Goal: Task Accomplishment & Management: Manage account settings

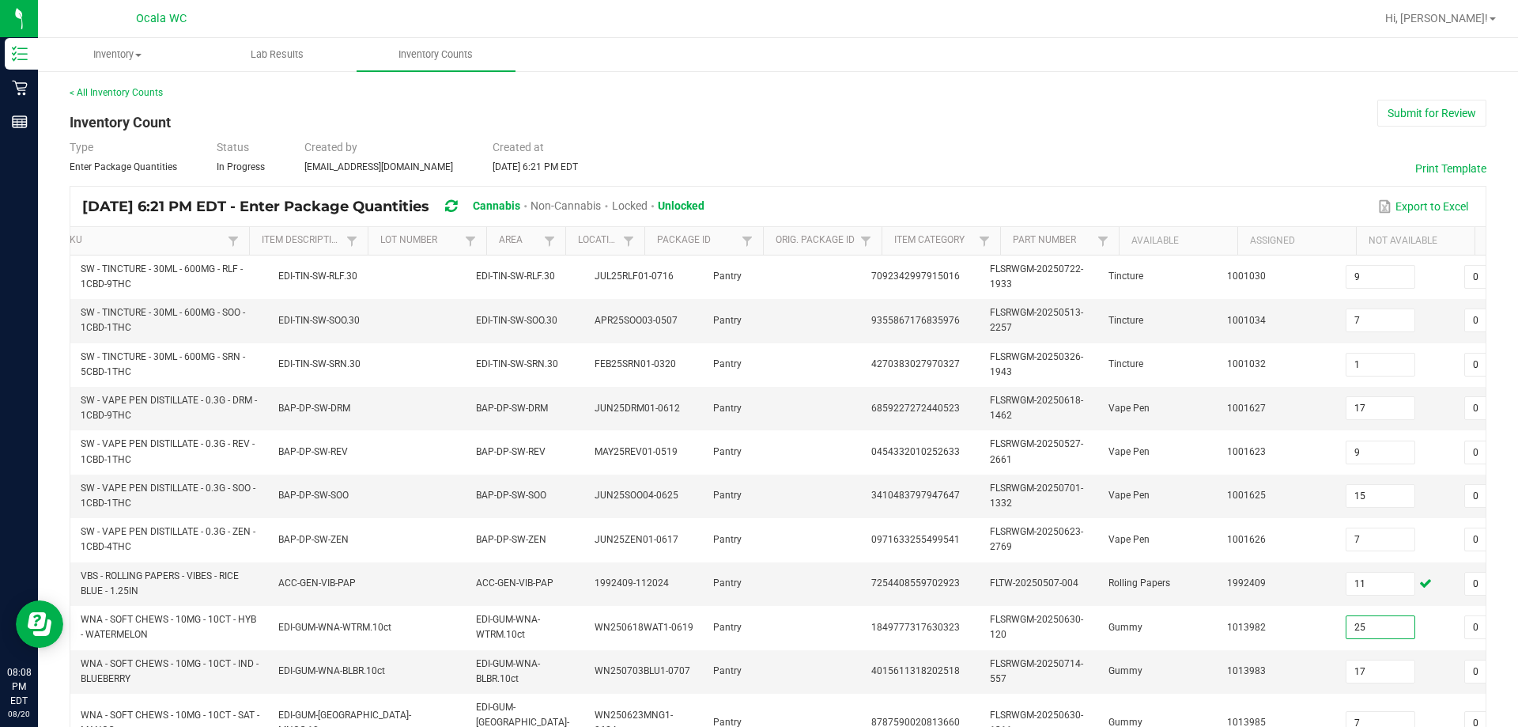
scroll to position [0, 229]
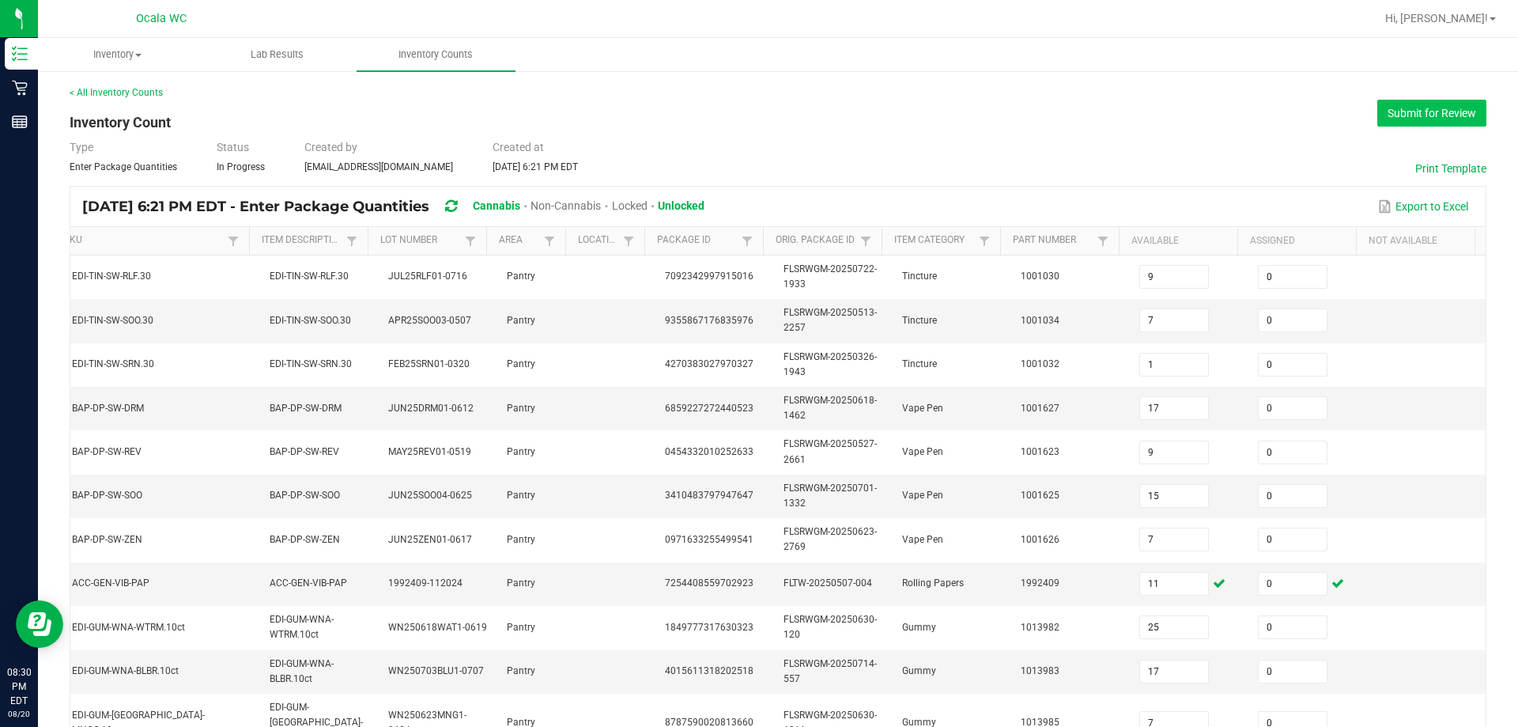
click at [1441, 115] on button "Submit for Review" at bounding box center [1432, 113] width 109 height 27
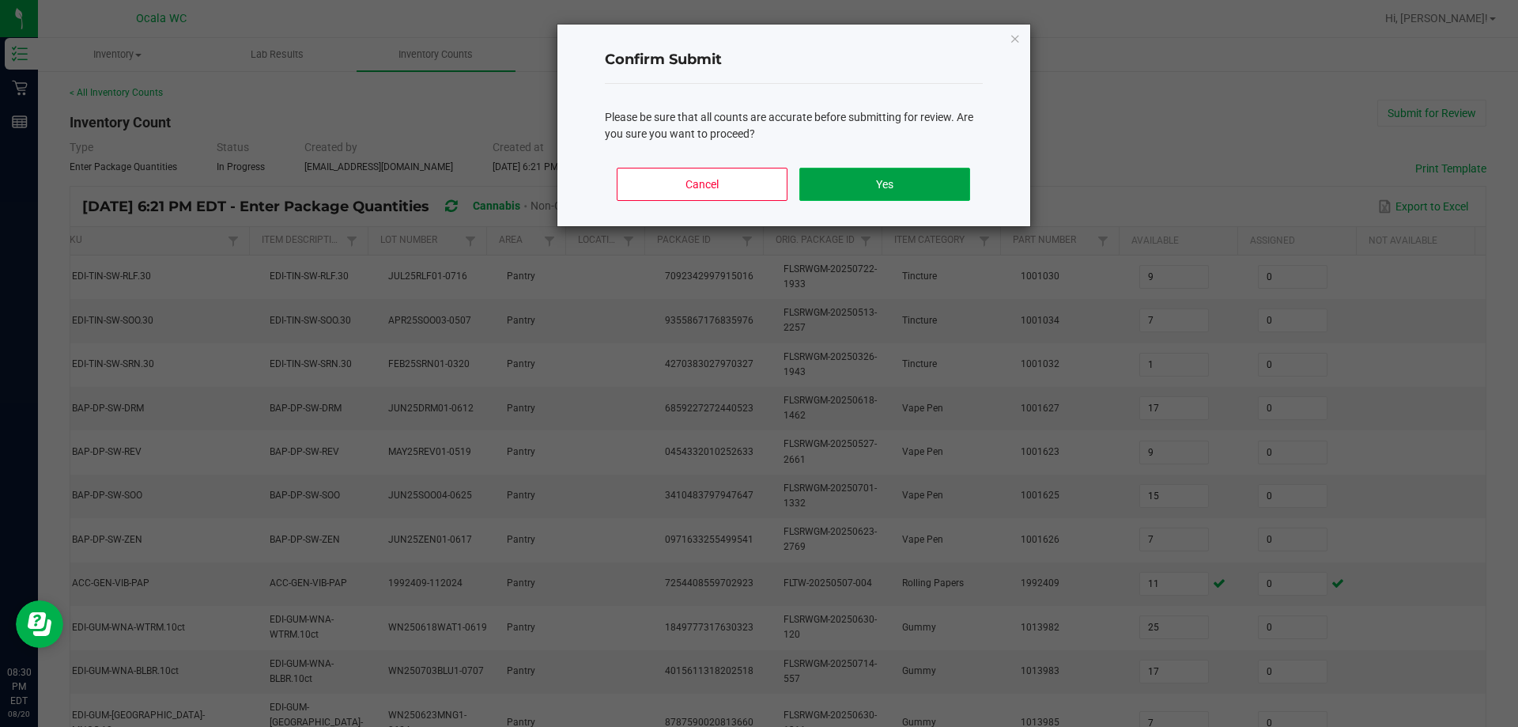
click at [922, 182] on button "Yes" at bounding box center [884, 184] width 170 height 33
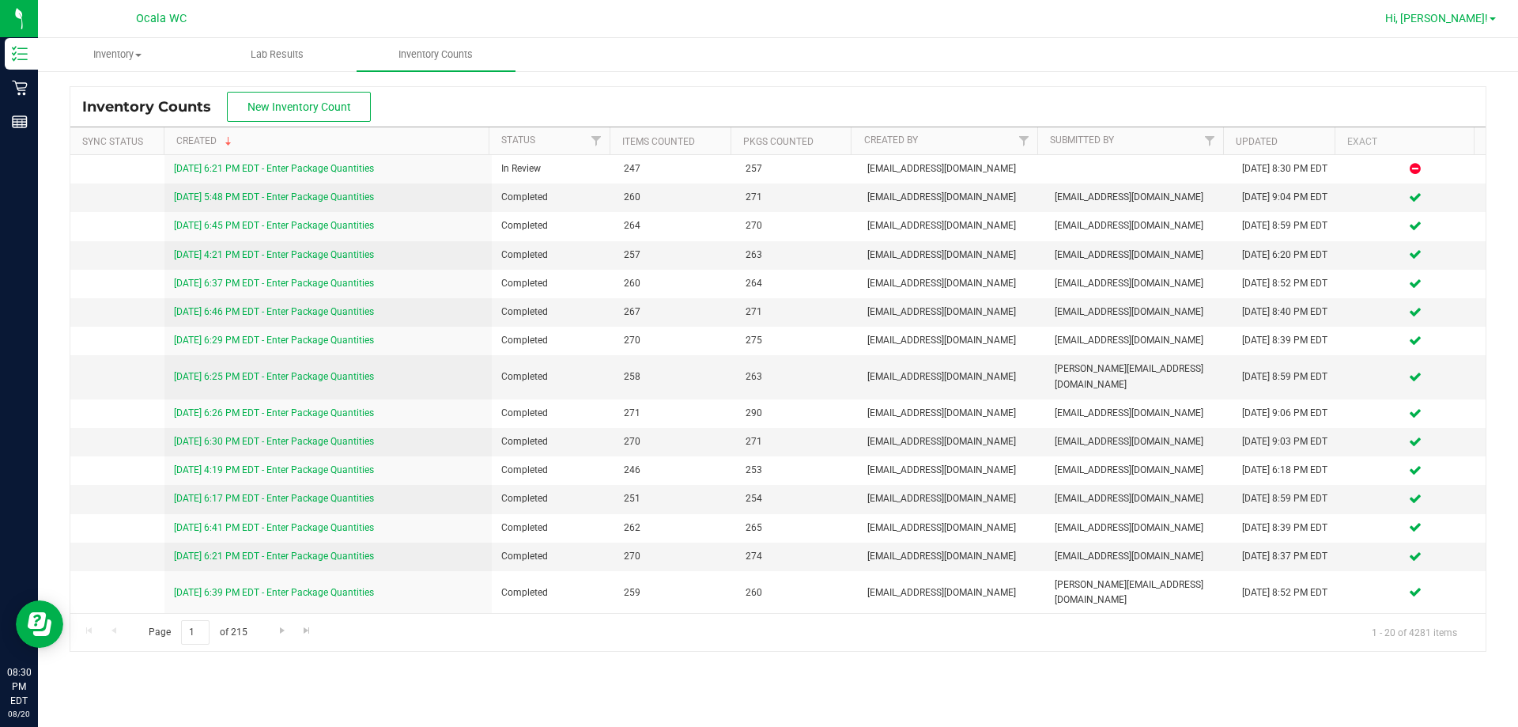
click at [1472, 21] on span "Hi, [PERSON_NAME]!" at bounding box center [1436, 18] width 103 height 13
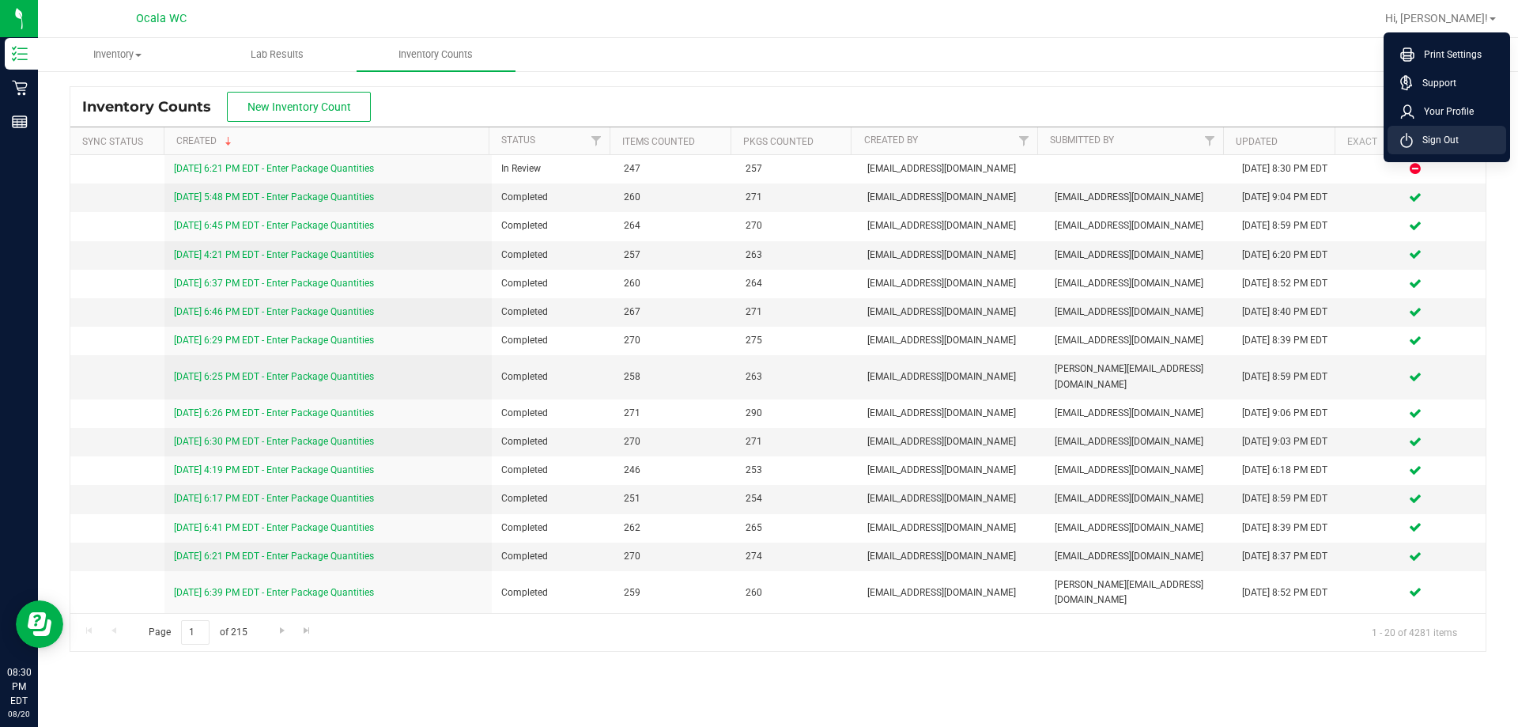
click at [1437, 138] on span "Sign Out" at bounding box center [1436, 140] width 46 height 16
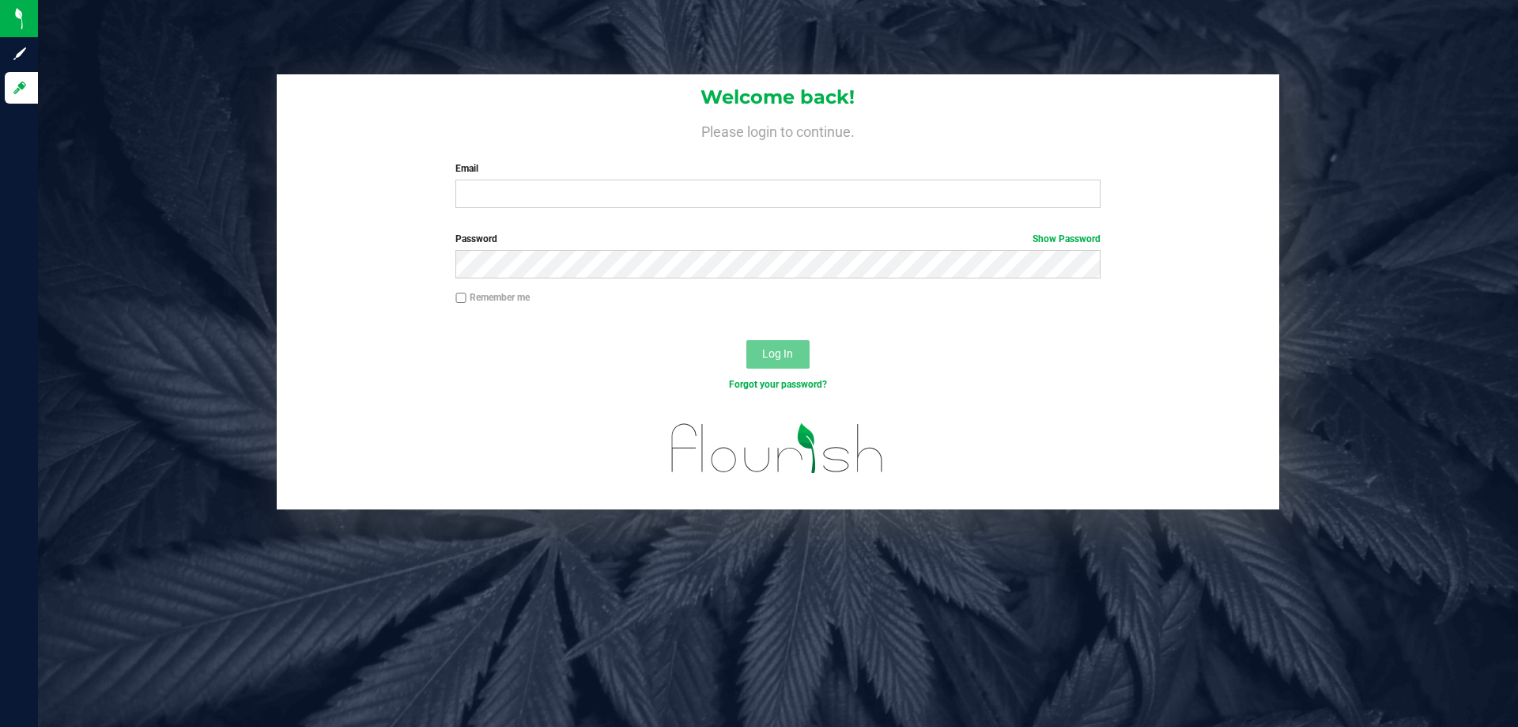
click at [1218, 2] on div "Welcome back! Please login to continue. Email Required Please format your email…" at bounding box center [778, 363] width 1480 height 727
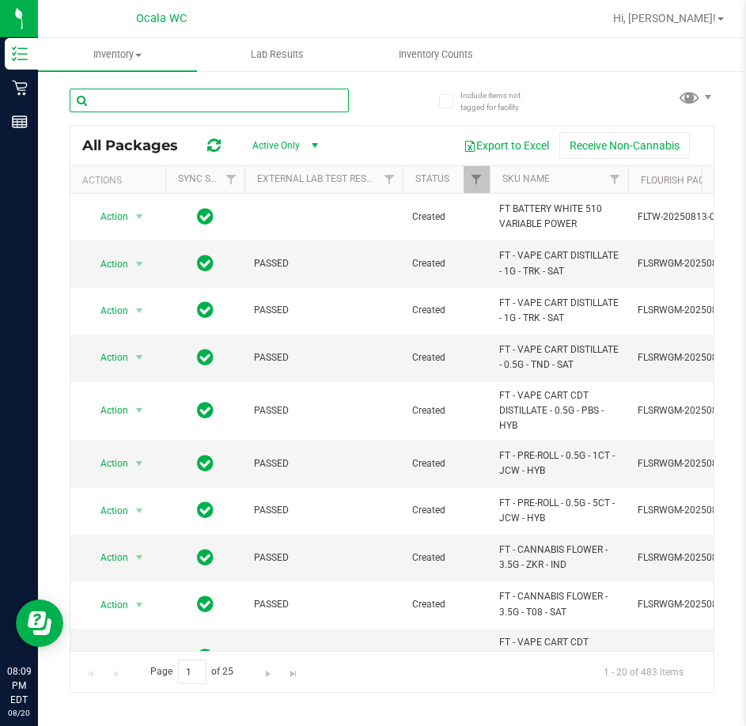
click at [153, 93] on input "text" at bounding box center [209, 101] width 279 height 24
type input "jcw"
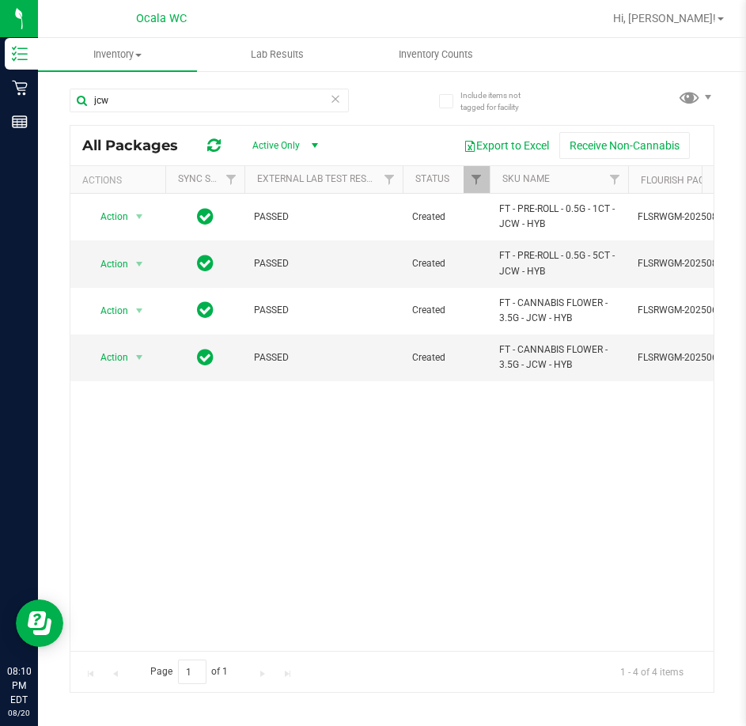
click at [517, 594] on div "Action Action Global inventory Package audit log Print package label Print prod…" at bounding box center [391, 422] width 643 height 457
